Goal: Transaction & Acquisition: Book appointment/travel/reservation

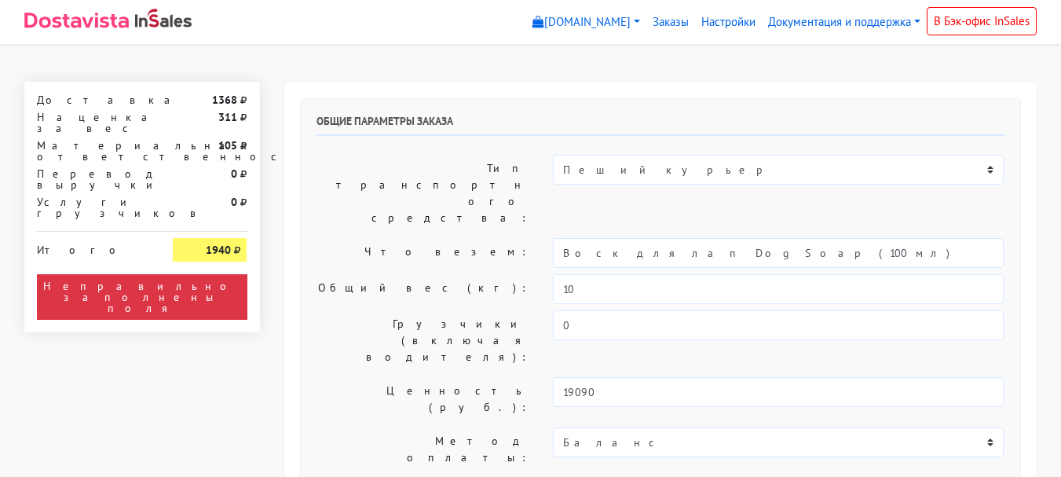
select select "11:00"
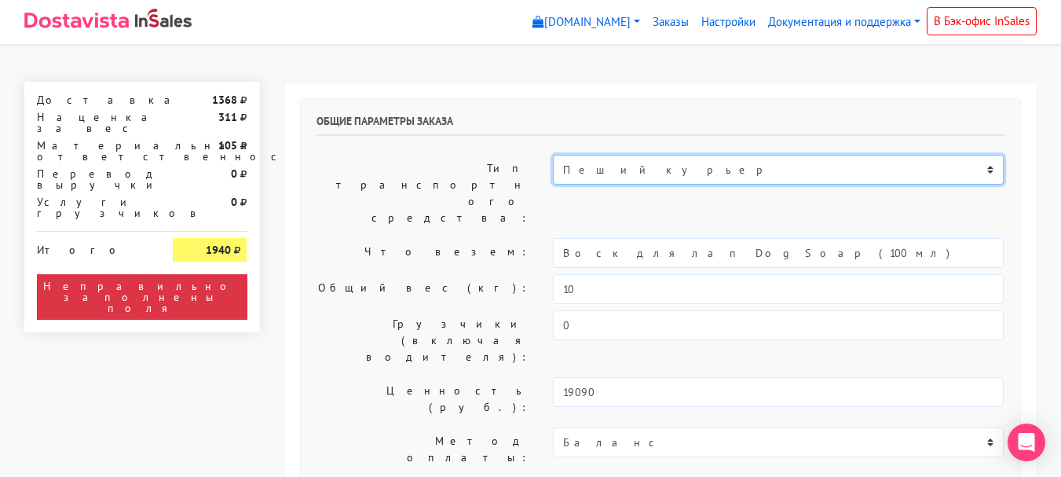
click at [679, 167] on select "Пеший курьер Легковой автомобиль Каблук (до 700 кг) Микроавтобус / портер (до […" at bounding box center [778, 170] width 451 height 30
select select "7"
click at [553, 155] on select "Пеший курьер Легковой автомобиль Каблук (до 700 кг) Микроавтобус / портер (до […" at bounding box center [778, 170] width 451 height 30
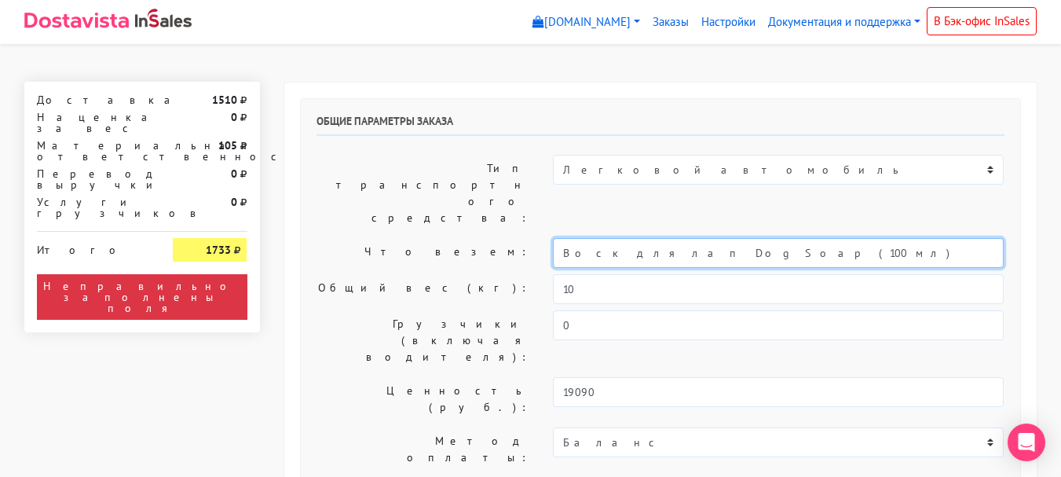
click at [683, 238] on input "Воск для лап DogSoap (100 мл)" at bounding box center [778, 253] width 451 height 30
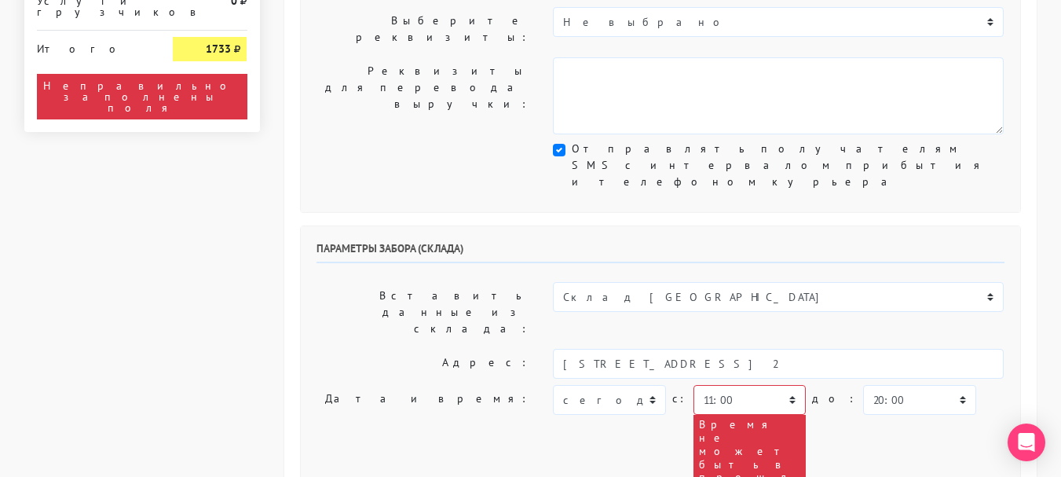
scroll to position [471, 0]
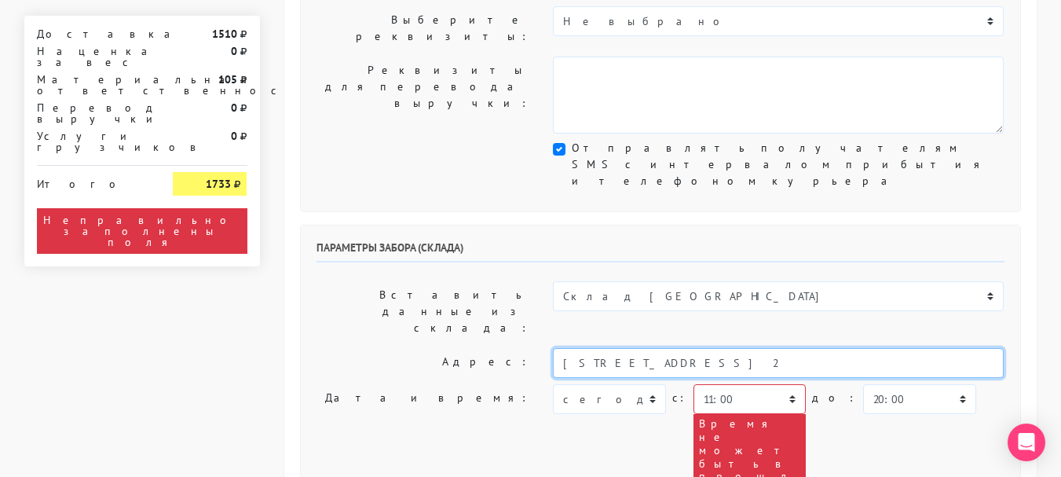
click at [734, 348] on input "[STREET_ADDRESS] 2" at bounding box center [778, 363] width 451 height 30
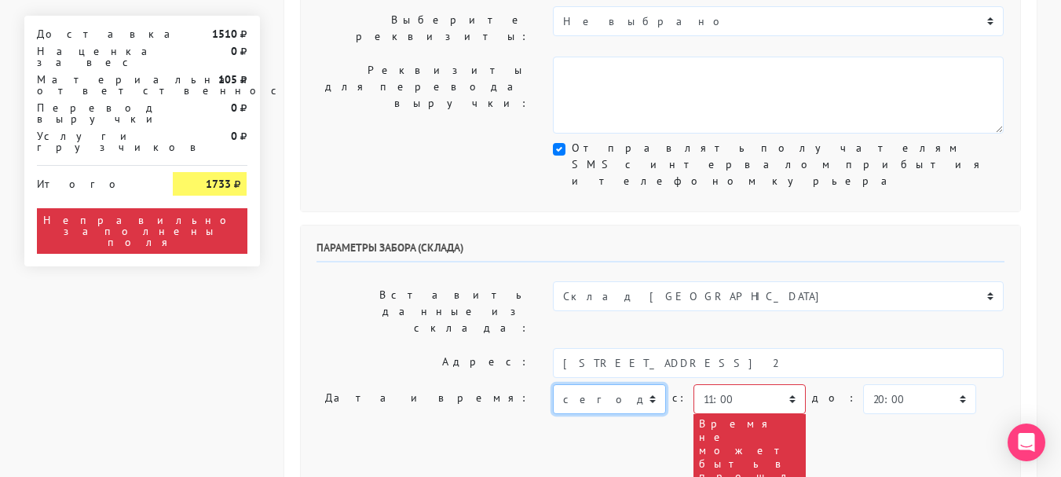
click at [629, 384] on select "[DATE] [DATE] [DATE] [DATE] [DATE] [DATE] [DATE] [DATE] [DATE]" at bounding box center [609, 399] width 112 height 30
select select "[DATE]"
click at [553, 384] on select "[DATE] [DATE] [DATE] [DATE] [DATE] [DATE] [DATE] [DATE] [DATE]" at bounding box center [609, 399] width 112 height 30
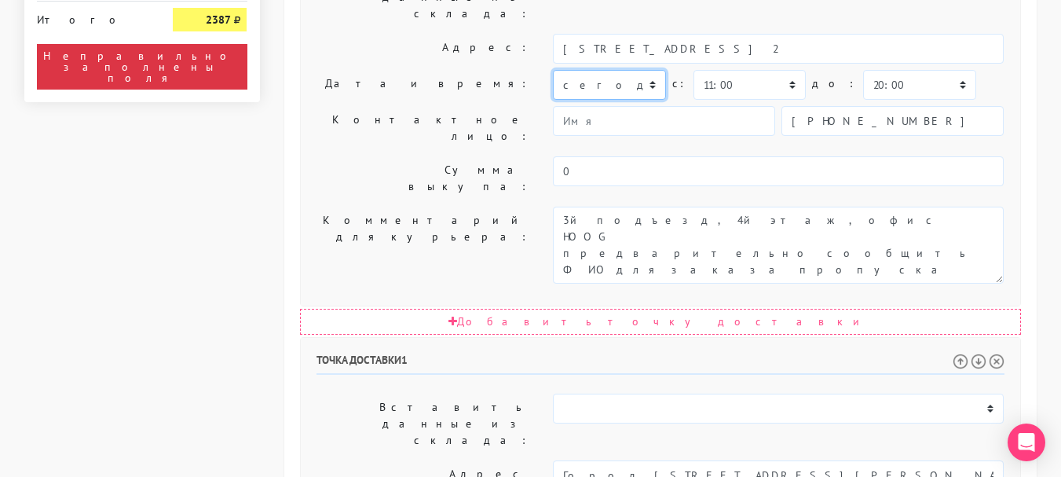
scroll to position [942, 0]
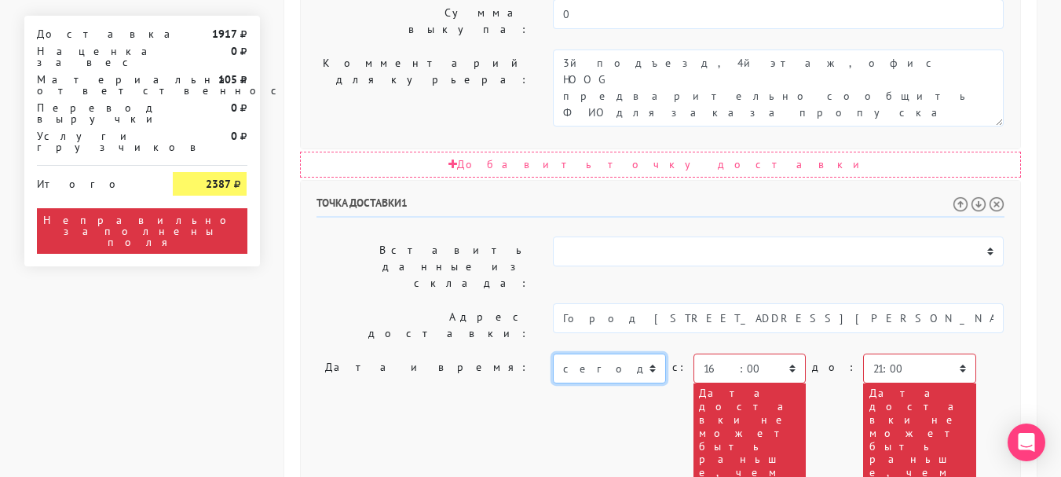
click at [623, 353] on select "[DATE] [DATE] [DATE] [DATE] [DATE] [DATE] [DATE] [DATE] [DATE] [DATE] [DATE] [D…" at bounding box center [609, 368] width 112 height 30
select select "[DATE]"
click at [553, 353] on select "[DATE] [DATE] [DATE] [DATE] [DATE] [DATE] [DATE] [DATE] [DATE] [DATE] [DATE] [D…" at bounding box center [609, 368] width 112 height 30
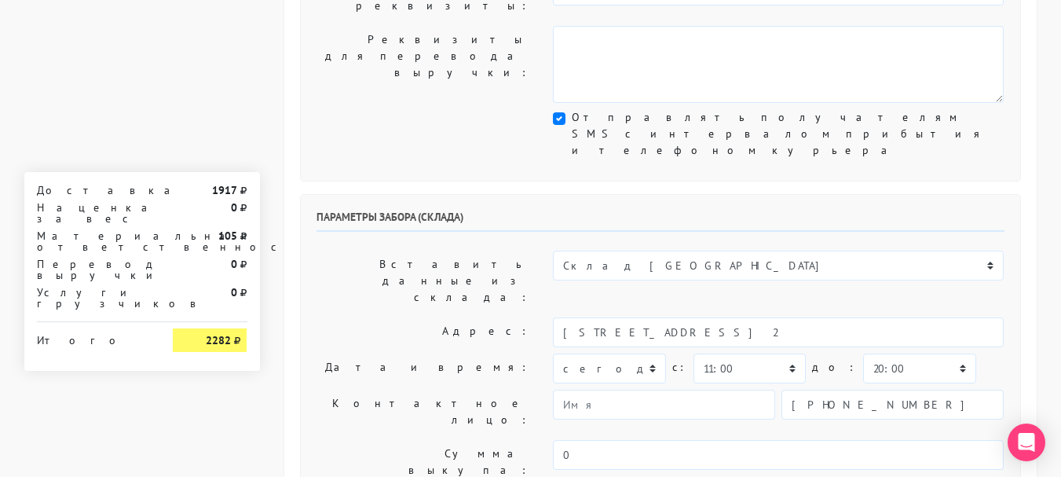
scroll to position [501, 0]
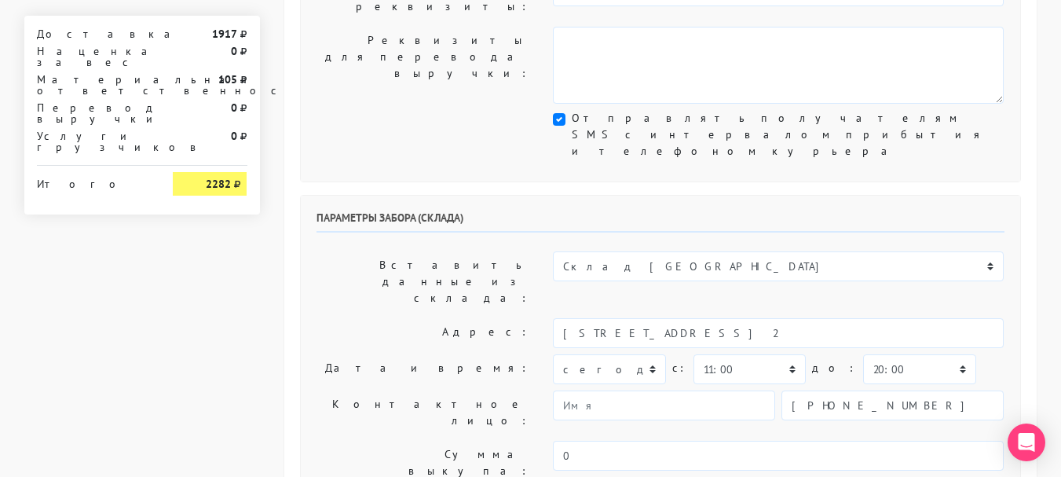
type textarea "1й подъезд, 4й этаж, офис HOOG предварительно сообщить ФИО для заказа пропуска"
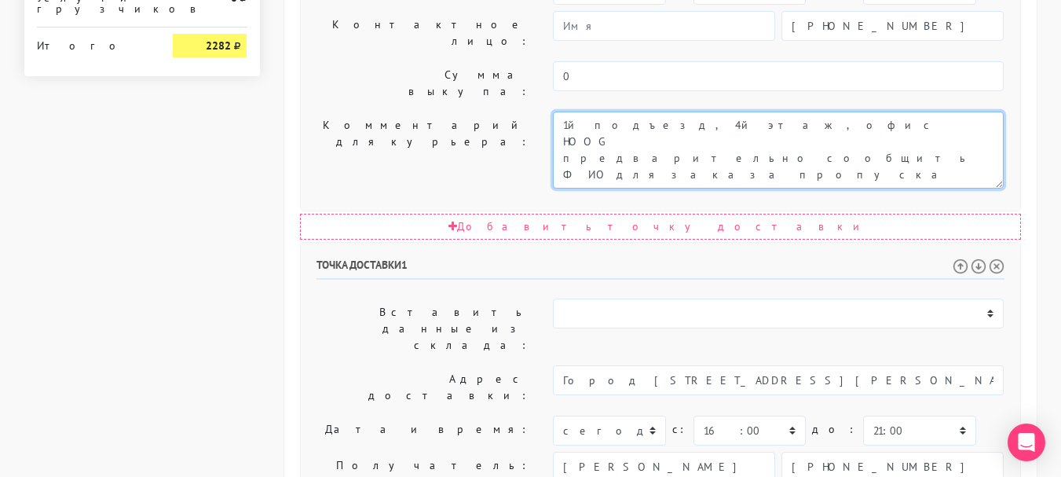
scroll to position [893, 0]
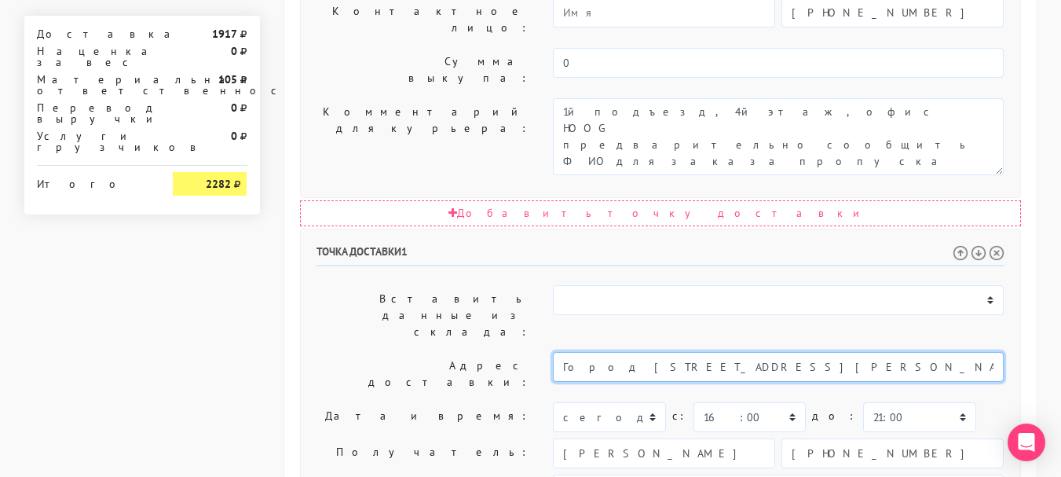
drag, startPoint x: 906, startPoint y: 129, endPoint x: 729, endPoint y: 132, distance: 177.5
click at [725, 352] on input "Город [STREET_ADDRESS][PERSON_NAME] #0000#" at bounding box center [778, 367] width 451 height 30
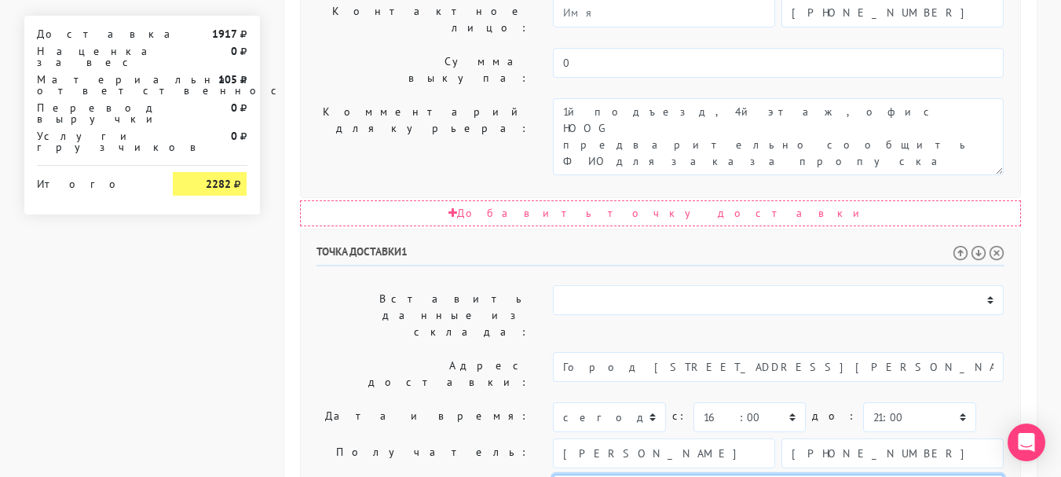
drag, startPoint x: 754, startPoint y: 238, endPoint x: 452, endPoint y: 200, distance: 303.8
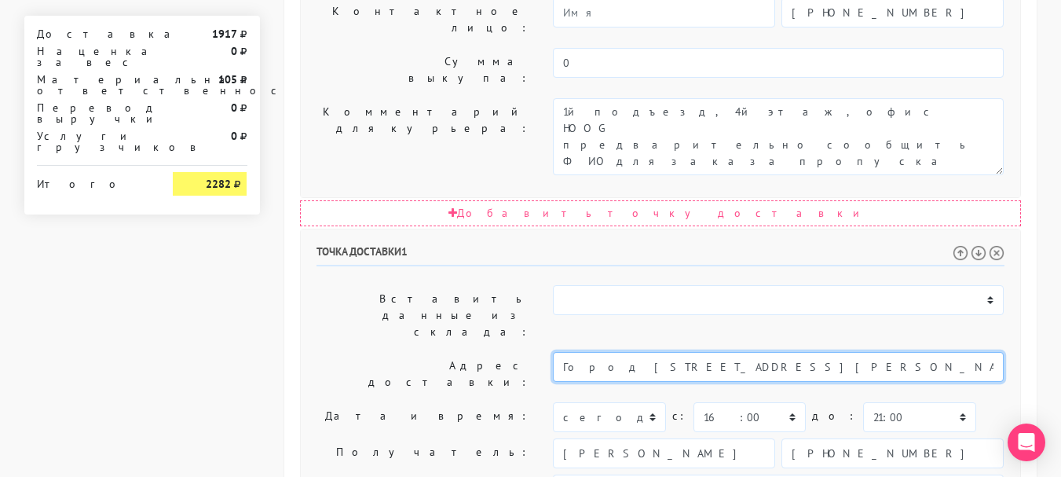
drag, startPoint x: 751, startPoint y: 131, endPoint x: 868, endPoint y: 130, distance: 117.8
click at [927, 352] on input "Город [STREET_ADDRESS][PERSON_NAME] #0000#" at bounding box center [778, 367] width 451 height 30
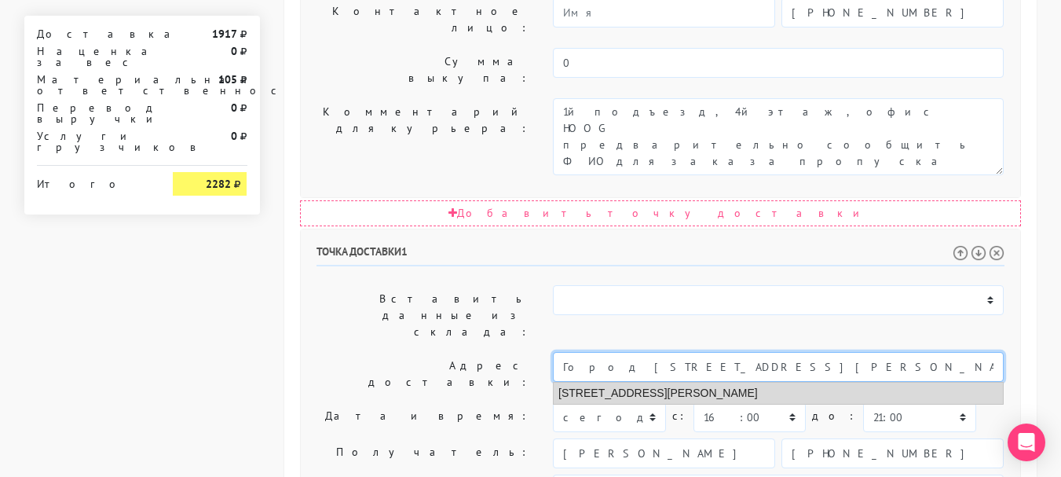
click at [651, 382] on li "[STREET_ADDRESS][PERSON_NAME]" at bounding box center [777, 392] width 449 height 21
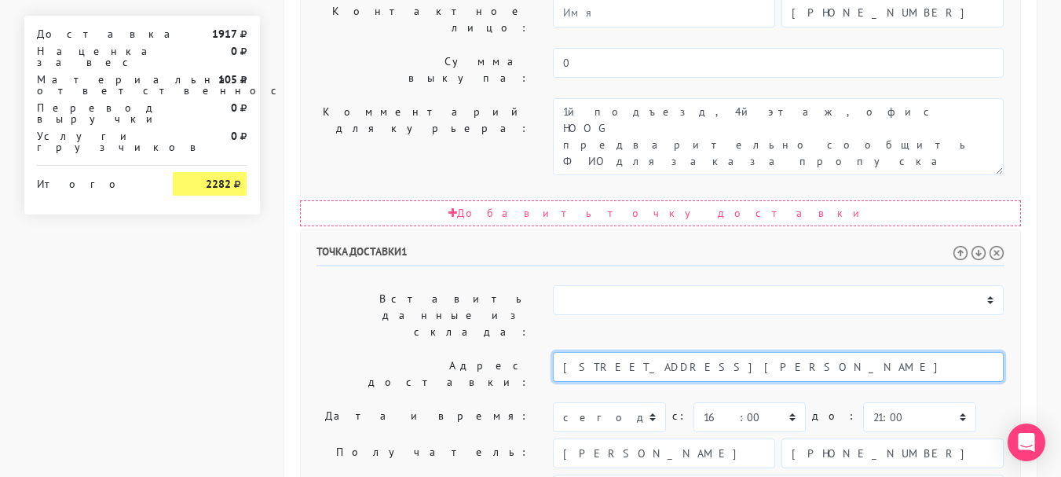
type input "[STREET_ADDRESS][PERSON_NAME]"
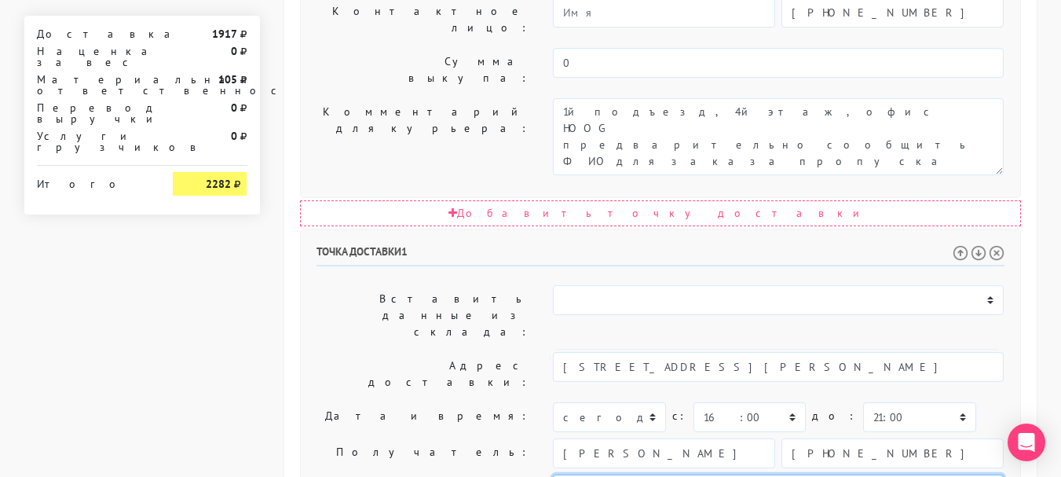
paste textarea "квартира 97Домофон #0000#"
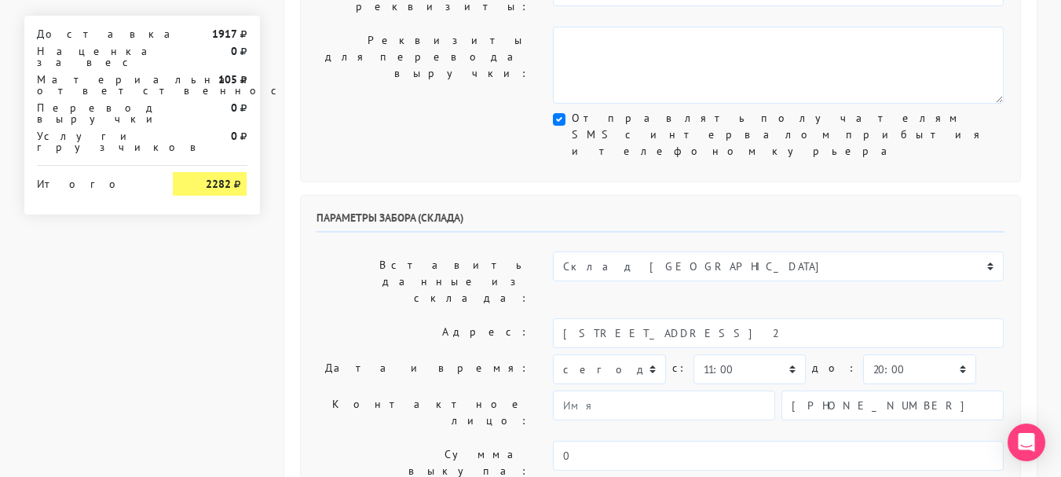
type textarea "Позвонить за час до доставки. Квартира 97Домофон #0000#"
click at [751, 354] on select "00:00 00:30 01:00 01:30 02:00 02:30 03:00 03:30 04:00 04:30 05:00 05:30 06:00 0…" at bounding box center [749, 369] width 112 height 30
select select "13:00"
click at [693, 354] on select "00:00 00:30 01:00 01:30 02:00 02:30 03:00 03:30 04:00 04:30 05:00 05:30 06:00 0…" at bounding box center [749, 369] width 112 height 30
click at [887, 354] on select "00:00 00:30 01:00 01:30 02:00 02:30 03:00 03:30 04:00 04:30 05:00 05:30 06:00 0…" at bounding box center [919, 369] width 112 height 30
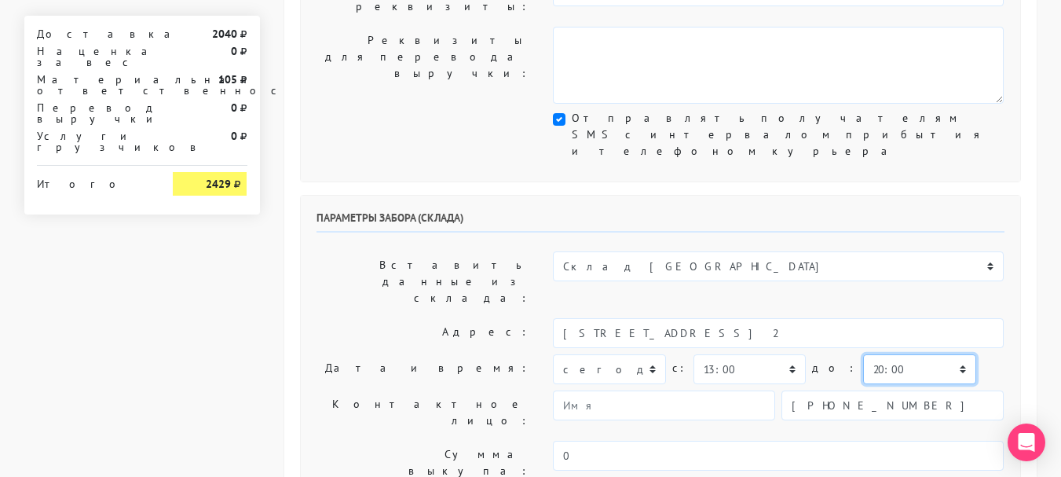
select select "14:00"
click at [863, 354] on select "00:00 00:30 01:00 01:30 02:00 02:30 03:00 03:30 04:00 04:30 05:00 05:30 06:00 0…" at bounding box center [919, 369] width 112 height 30
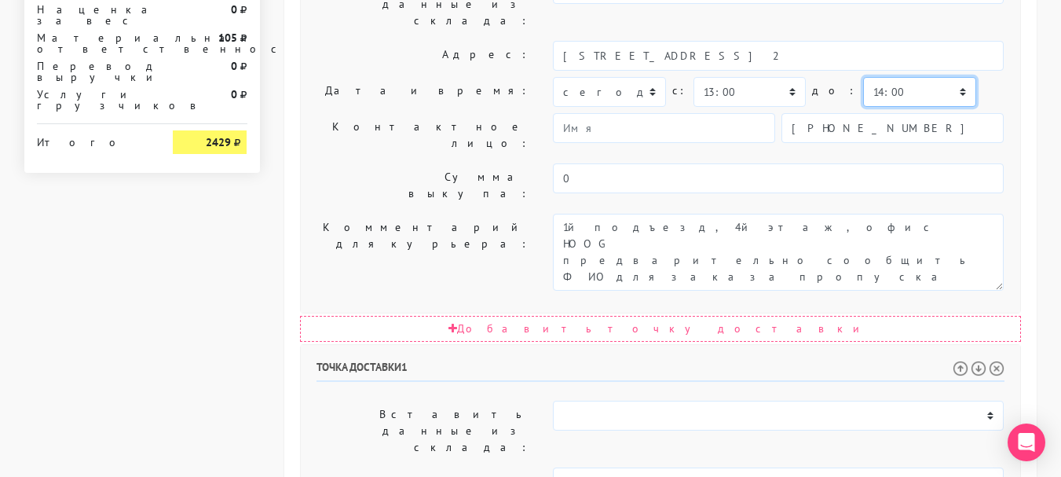
scroll to position [815, 0]
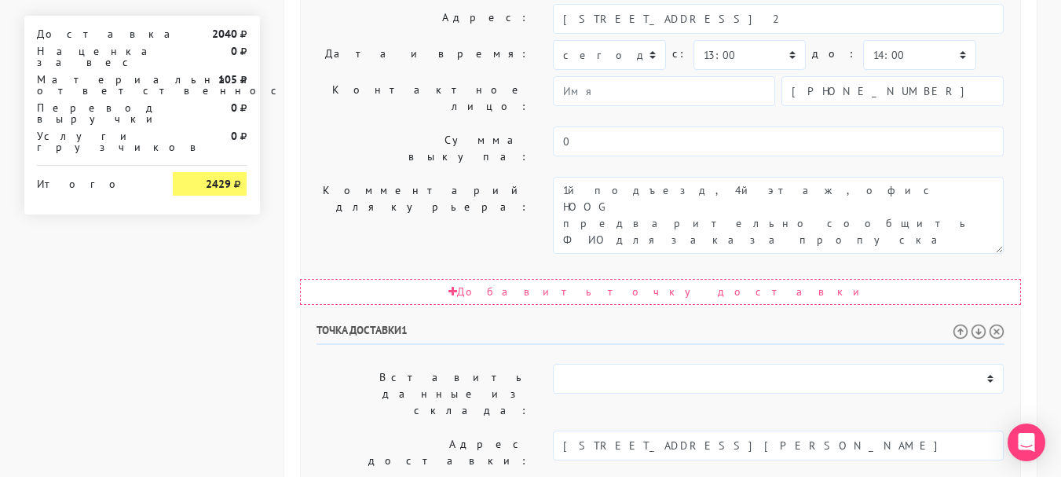
select select "13:00"
select select "15:00"
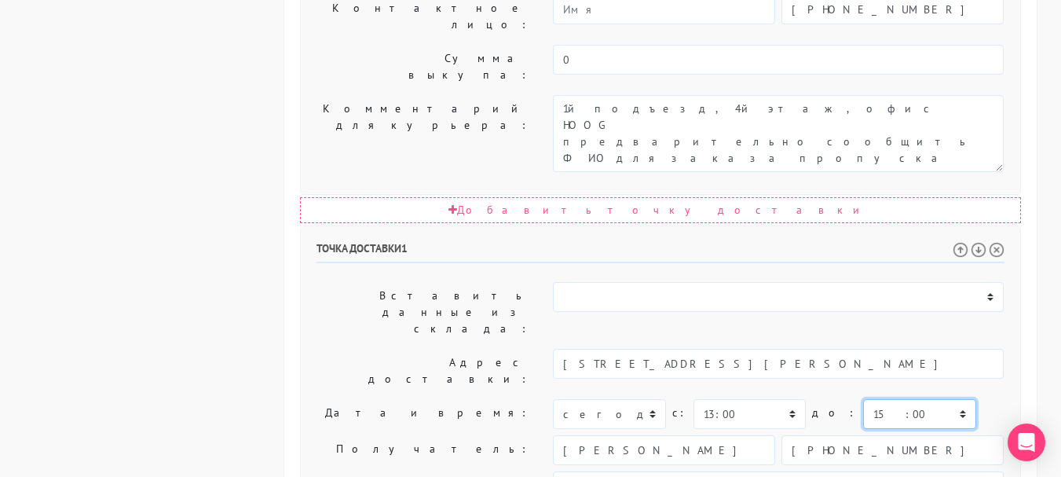
scroll to position [972, 0]
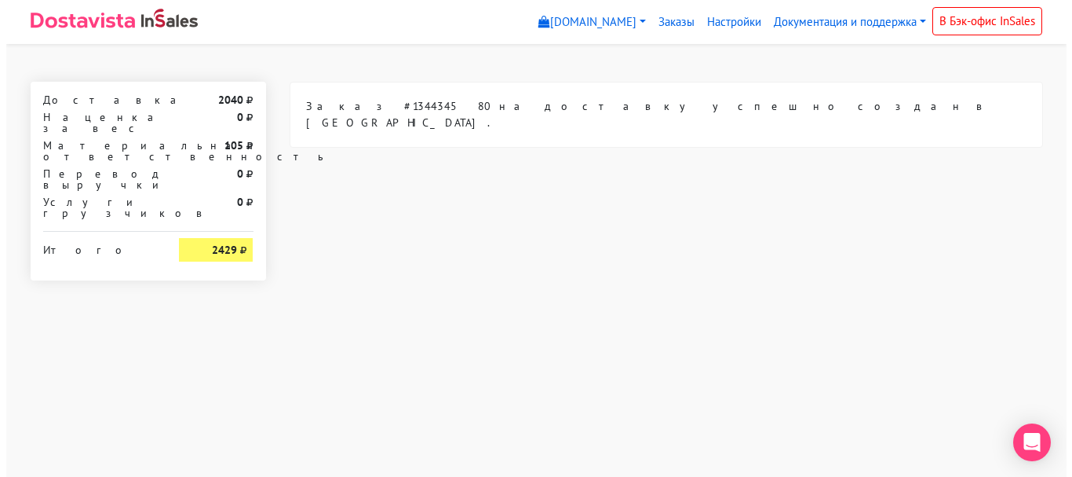
scroll to position [0, 0]
